Goal: Check status: Check status

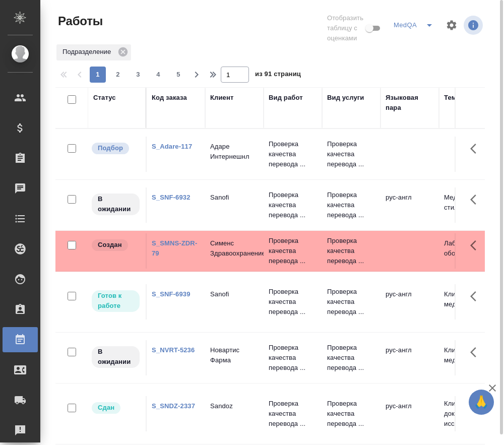
click at [172, 350] on link "S_NVRT-5236" at bounding box center [173, 351] width 43 height 8
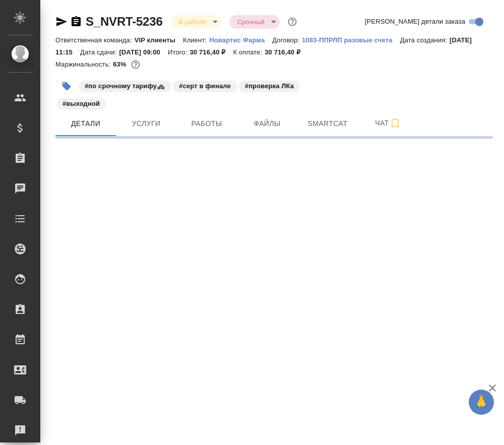
select select "RU"
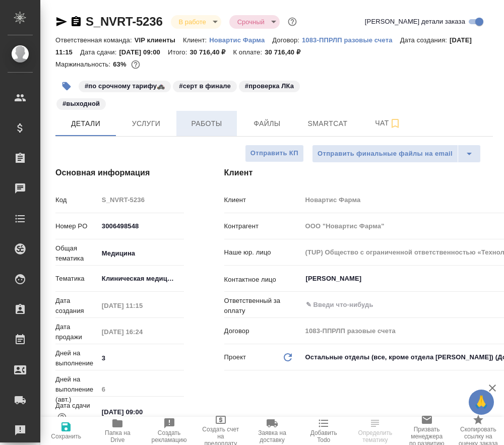
type textarea "x"
click at [193, 128] on span "Работы" at bounding box center [207, 124] width 48 height 13
